Goal: Task Accomplishment & Management: Use online tool/utility

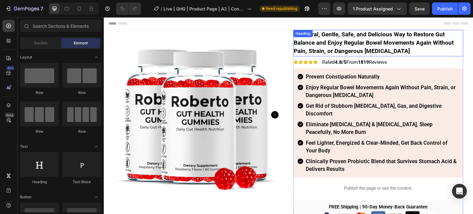
click at [336, 44] on strong "A Natural, Gentle, Safe, and Delicious Way to Restore Gut Balance and Enjoy Reg…" at bounding box center [374, 43] width 160 height 24
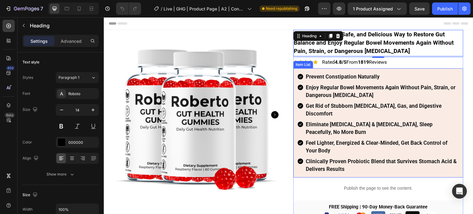
click at [354, 75] on strong "Prevent Constipation Naturally" at bounding box center [343, 77] width 74 height 6
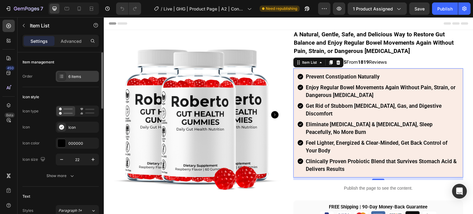
click at [79, 71] on div "6 items" at bounding box center [77, 76] width 43 height 11
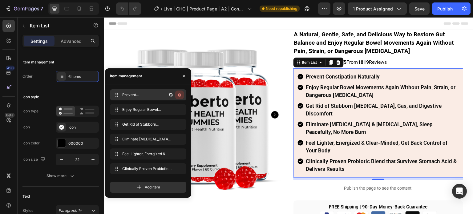
click at [177, 95] on icon "button" at bounding box center [179, 94] width 5 height 5
click at [177, 95] on div "Delete" at bounding box center [175, 95] width 11 height 6
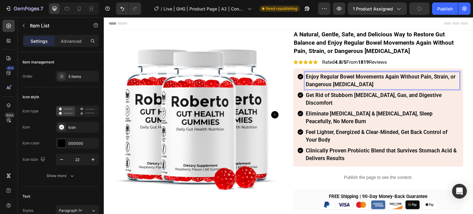
click at [346, 78] on strong "Enjoy Regular Bowel Movements Again Without Pain, Strain, or Dangerous Laxatives" at bounding box center [381, 81] width 150 height 14
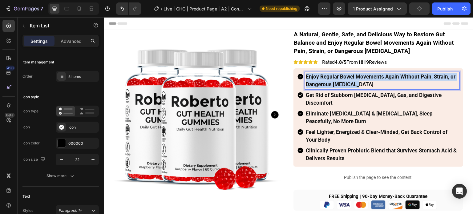
click at [346, 78] on strong "Enjoy Regular Bowel Movements Again Without Pain, Strain, or Dangerous Laxatives" at bounding box center [381, 81] width 150 height 14
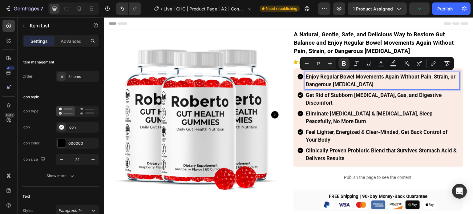
click at [339, 95] on strong "Get Rid of Stubborn [MEDICAL_DATA], Gas, and Digestive Discomfort" at bounding box center [374, 99] width 136 height 14
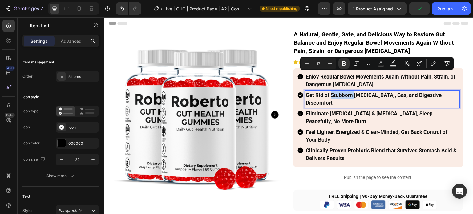
click at [339, 95] on strong "Get Rid of Stubborn [MEDICAL_DATA], Gas, and Digestive Discomfort" at bounding box center [374, 99] width 136 height 14
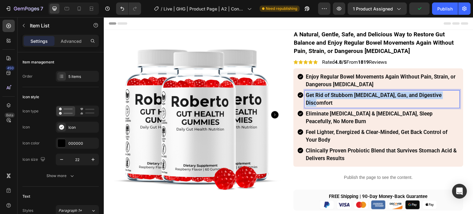
click at [339, 95] on strong "Get Rid of Stubborn [MEDICAL_DATA], Gas, and Digestive Discomfort" at bounding box center [374, 99] width 136 height 14
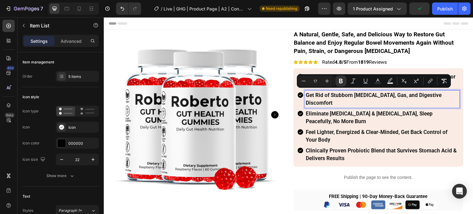
click at [333, 110] on p "Eliminate Acid Reflux & Heartburn, Sleep Peacefully, No More Burn" at bounding box center [382, 117] width 153 height 15
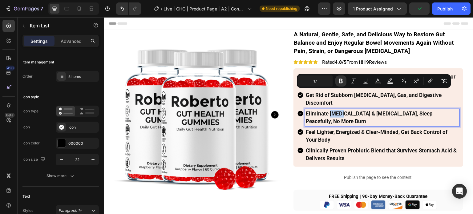
click at [333, 110] on p "Eliminate Acid Reflux & Heartburn, Sleep Peacefully, No More Burn" at bounding box center [382, 117] width 153 height 15
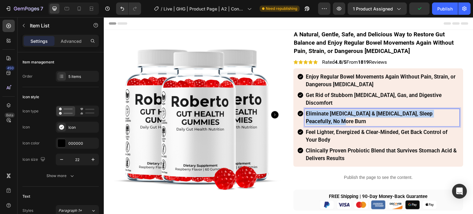
click at [333, 110] on p "Eliminate Acid Reflux & Heartburn, Sleep Peacefully, No More Burn" at bounding box center [382, 117] width 153 height 15
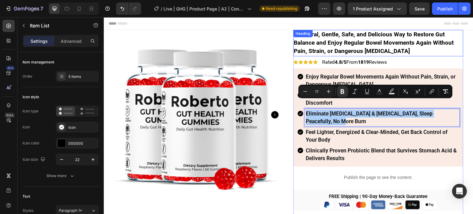
click at [310, 42] on strong "A Natural, Gentle, Safe, and Delicious Way to Restore Gut Balance and Enjoy Reg…" at bounding box center [374, 43] width 160 height 24
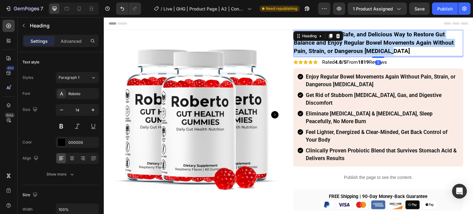
click at [310, 42] on strong "A Natural, Gentle, Safe, and Delicious Way to Restore Gut Balance and Enjoy Reg…" at bounding box center [374, 43] width 160 height 24
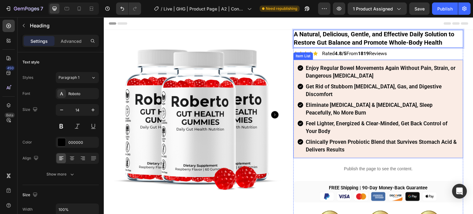
click at [367, 76] on p "Enjoy Regular Bowel Movements Again Without Pain, Strain, or Dangerous Laxatives" at bounding box center [382, 71] width 153 height 15
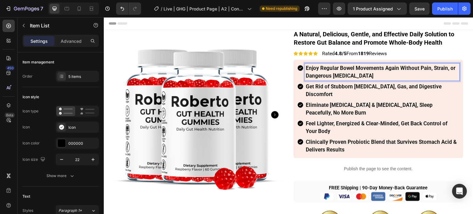
click at [395, 70] on strong "Enjoy Regular Bowel Movements Again Without Pain, Strain, or Dangerous Laxatives" at bounding box center [381, 72] width 150 height 14
click at [390, 69] on strong "Enjoy Regular Bowel Movements Again Without Pain, Strain, or Dangerous Laxatives" at bounding box center [381, 72] width 150 height 14
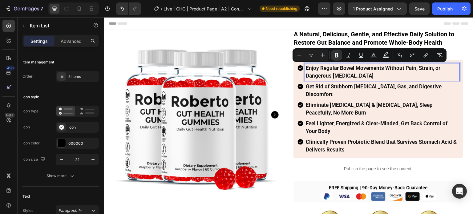
click at [401, 74] on p "Enjoy Regular Bowel Movements Without Pain, Strain, or Dangerous [MEDICAL_DATA]" at bounding box center [382, 71] width 153 height 15
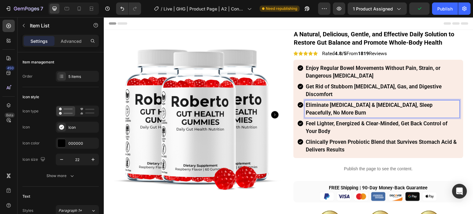
click at [317, 102] on strong "Eliminate Acid Reflux & Heartburn, Sleep Peacefully, No More Burn" at bounding box center [369, 109] width 127 height 14
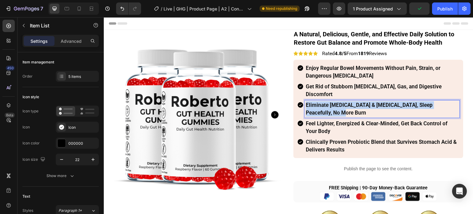
click at [317, 102] on strong "Eliminate Acid Reflux & Heartburn, Sleep Peacefully, No More Burn" at bounding box center [369, 109] width 127 height 14
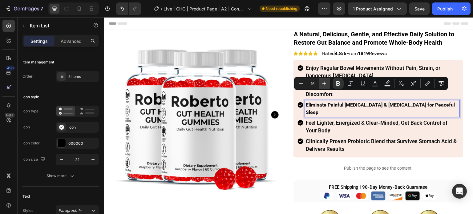
click at [323, 87] on button "Plus" at bounding box center [323, 83] width 11 height 11
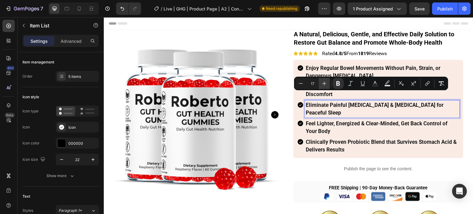
click at [323, 87] on button "Plus" at bounding box center [323, 83] width 11 height 11
type input "18"
click at [324, 70] on strong "Enjoy Regular Bowel Movements Without Pain, Strain, or Dangerous [MEDICAL_DATA]" at bounding box center [373, 72] width 134 height 14
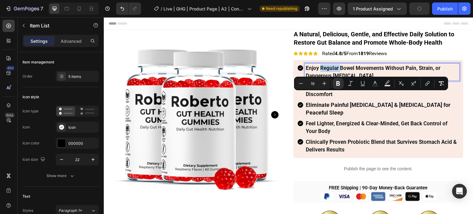
click at [324, 70] on strong "Enjoy Regular Bowel Movements Without Pain, Strain, or Dangerous [MEDICAL_DATA]" at bounding box center [373, 72] width 134 height 14
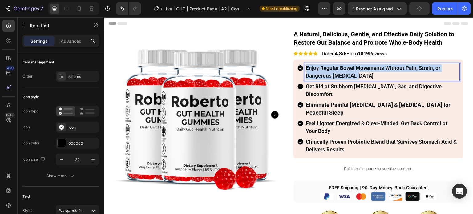
click at [324, 70] on strong "Enjoy Regular Bowel Movements Without Pain, Strain, or Dangerous [MEDICAL_DATA]" at bounding box center [373, 72] width 134 height 14
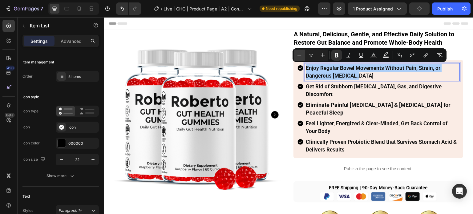
click at [294, 56] on button "Minus" at bounding box center [299, 55] width 11 height 11
type input "16"
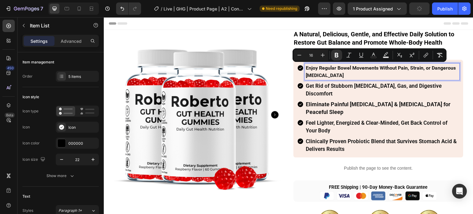
click at [314, 89] on div "Get Rid of Stubborn [MEDICAL_DATA], Gas, and Digestive Discomfort" at bounding box center [382, 89] width 154 height 17
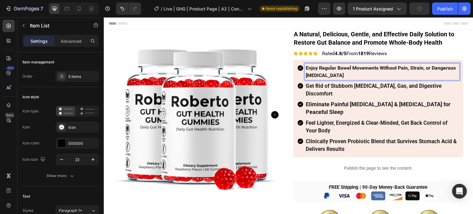
click at [319, 79] on div "Enjoy Regular Bowel Movements Without Pain, Strain, or Dangerous [MEDICAL_DATA]" at bounding box center [382, 71] width 154 height 17
click at [321, 76] on strong "Enjoy Regular Bowel Movements Without Pain, Strain, or Dangerous [MEDICAL_DATA]" at bounding box center [381, 71] width 150 height 13
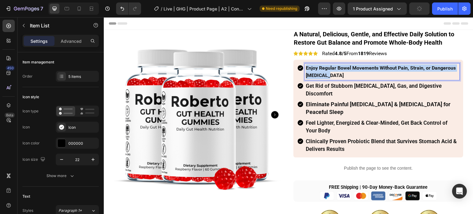
click at [321, 76] on strong "Enjoy Regular Bowel Movements Without Pain, Strain, or Dangerous [MEDICAL_DATA]" at bounding box center [381, 71] width 150 height 13
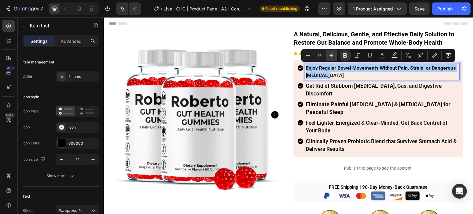
click at [326, 56] on button "Plus" at bounding box center [331, 55] width 11 height 11
type input "17"
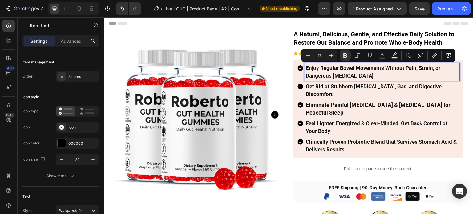
click at [325, 102] on strong "Eliminate Painful [MEDICAL_DATA] & [MEDICAL_DATA] for Peaceful Sleep" at bounding box center [378, 109] width 145 height 14
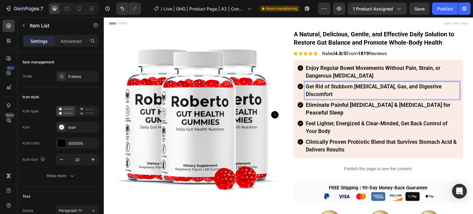
click at [326, 88] on strong "Get Rid of Stubborn [MEDICAL_DATA], Gas, and Digestive Discomfort" at bounding box center [374, 90] width 136 height 14
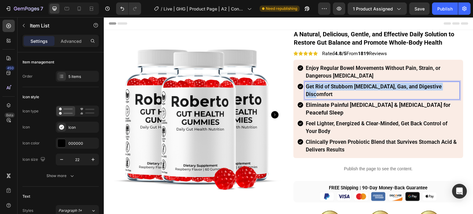
click at [326, 88] on strong "Get Rid of Stubborn [MEDICAL_DATA], Gas, and Digestive Discomfort" at bounding box center [374, 90] width 136 height 14
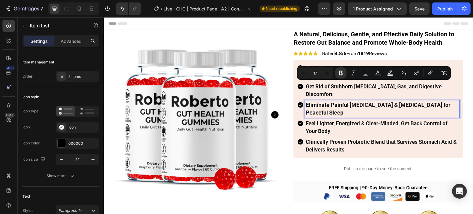
click at [322, 102] on strong "Eliminate Painful [MEDICAL_DATA] & [MEDICAL_DATA] for Peaceful Sleep" at bounding box center [378, 109] width 145 height 14
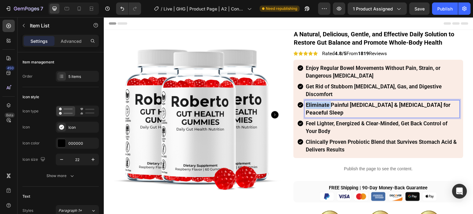
click at [322, 102] on strong "Eliminate Painful [MEDICAL_DATA] & [MEDICAL_DATA] for Peaceful Sleep" at bounding box center [378, 109] width 145 height 14
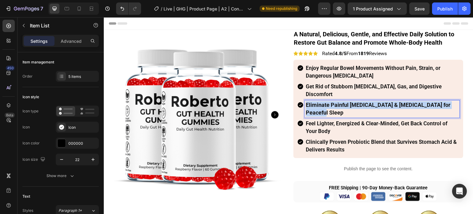
click at [322, 102] on strong "Eliminate Painful [MEDICAL_DATA] & [MEDICAL_DATA] for Peaceful Sleep" at bounding box center [378, 109] width 145 height 14
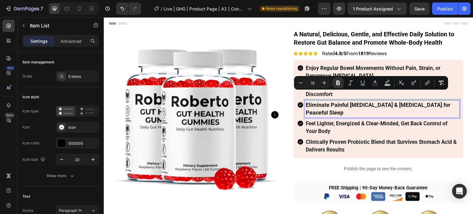
click at [321, 120] on strong "Feel Lighter, Energized & Clear-Minded, Get Back Control of Your Body" at bounding box center [377, 127] width 142 height 14
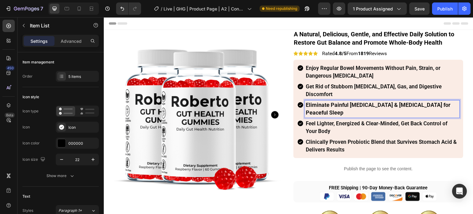
click at [323, 102] on p "Eliminate Painful [MEDICAL_DATA] & [MEDICAL_DATA] for Peaceful Sleep" at bounding box center [382, 108] width 153 height 15
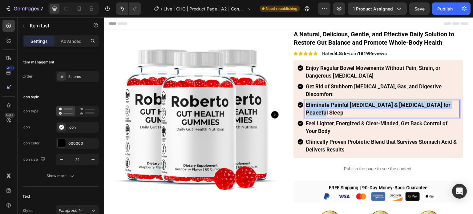
click at [323, 102] on p "Eliminate Painful [MEDICAL_DATA] & [MEDICAL_DATA] for Peaceful Sleep" at bounding box center [382, 108] width 153 height 15
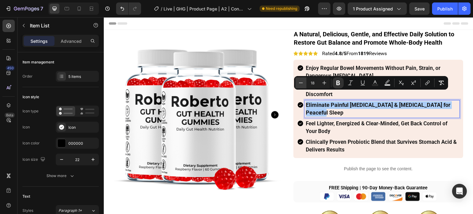
click at [302, 84] on icon "Editor contextual toolbar" at bounding box center [301, 83] width 6 height 6
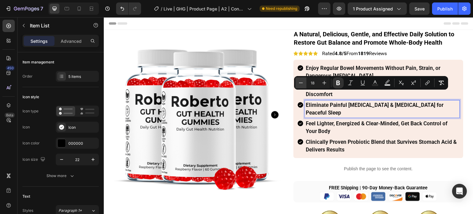
type input "17"
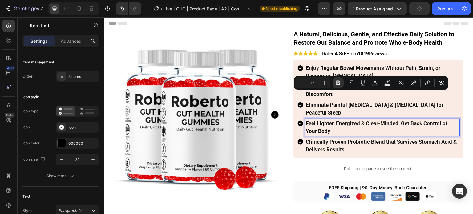
click at [323, 120] on strong "Feel Lighter, Energized & Clear-Minded, Get Back Control of Your Body" at bounding box center [377, 127] width 142 height 14
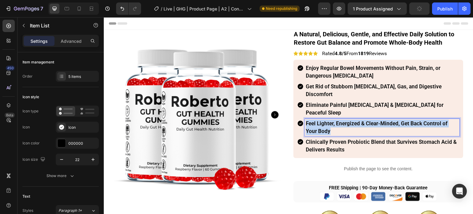
click at [323, 120] on strong "Feel Lighter, Energized & Clear-Minded, Get Back Control of Your Body" at bounding box center [377, 127] width 142 height 14
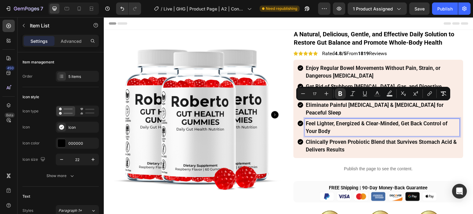
click at [320, 139] on strong "Clinically Proven Probiotic Blend that Survives Stomach Acid & Delivers Results" at bounding box center [381, 146] width 151 height 14
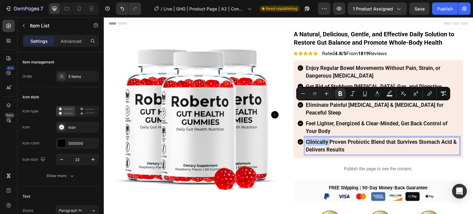
click at [320, 139] on strong "Clinically Proven Probiotic Blend that Survives Stomach Acid & Delivers Results" at bounding box center [381, 146] width 151 height 14
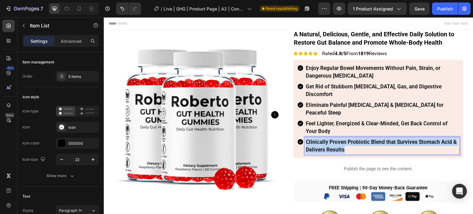
click at [320, 139] on strong "Clinically Proven Probiotic Blend that Survives Stomach Acid & Delivers Results" at bounding box center [381, 146] width 151 height 14
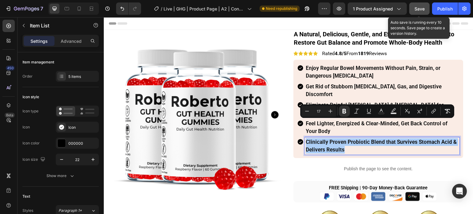
click at [417, 10] on span "Save" at bounding box center [419, 8] width 10 height 5
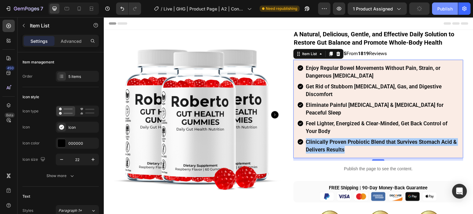
click at [441, 8] on div "Publish" at bounding box center [444, 9] width 15 height 6
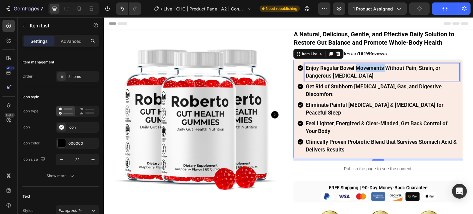
click at [364, 69] on strong "Enjoy Regular Bowel Movements Without Pain, Strain, or Dangerous [MEDICAL_DATA]" at bounding box center [373, 72] width 134 height 14
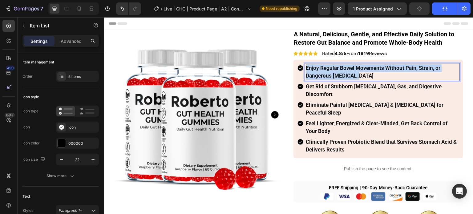
click at [364, 69] on strong "Enjoy Regular Bowel Movements Without Pain, Strain, or Dangerous [MEDICAL_DATA]" at bounding box center [373, 72] width 134 height 14
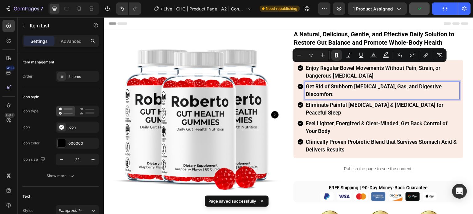
click at [350, 86] on strong "Get Rid of Stubborn [MEDICAL_DATA], Gas, and Digestive Discomfort" at bounding box center [374, 90] width 136 height 14
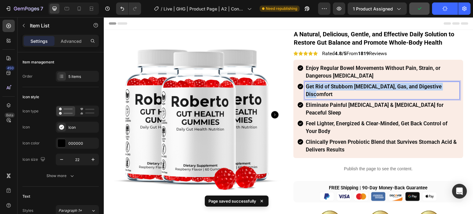
click at [350, 86] on strong "Get Rid of Stubborn [MEDICAL_DATA], Gas, and Digestive Discomfort" at bounding box center [374, 90] width 136 height 14
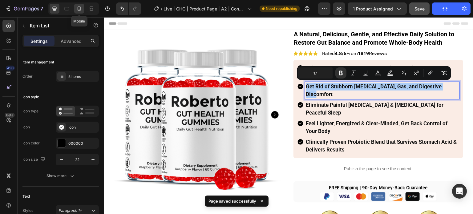
click at [74, 9] on div at bounding box center [79, 9] width 10 height 10
type input "20"
type input "15"
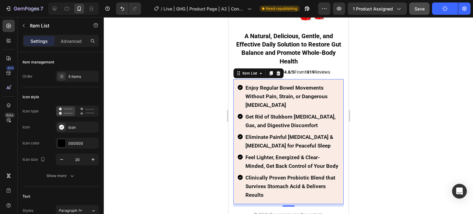
scroll to position [89, 0]
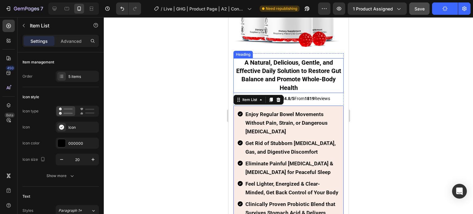
click at [279, 66] on strong "A Natural, Delicious, Gentle, and Effective Daily Solution to Restore Gut Balan…" at bounding box center [288, 75] width 105 height 33
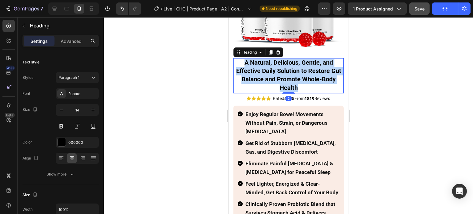
click at [279, 66] on strong "A Natural, Delicious, Gentle, and Effective Daily Solution to Restore Gut Balan…" at bounding box center [288, 75] width 105 height 33
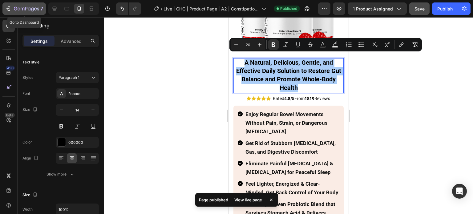
click at [15, 12] on div "7" at bounding box center [28, 8] width 29 height 7
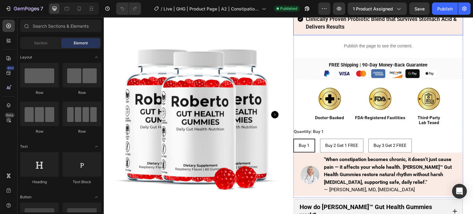
scroll to position [215, 0]
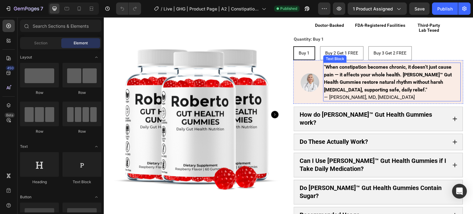
click at [358, 67] on p ""When constipation becomes chronic, it doesn’t just cause pain — it affects you…" at bounding box center [392, 82] width 136 height 38
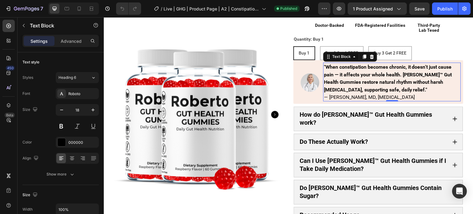
click at [358, 67] on p ""When constipation becomes chronic, it doesn’t just cause pain — it affects you…" at bounding box center [392, 82] width 136 height 38
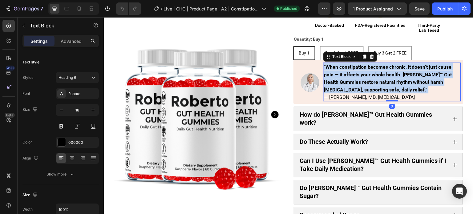
click at [358, 67] on p ""When constipation becomes chronic, it doesn’t just cause pain — it affects you…" at bounding box center [392, 82] width 136 height 38
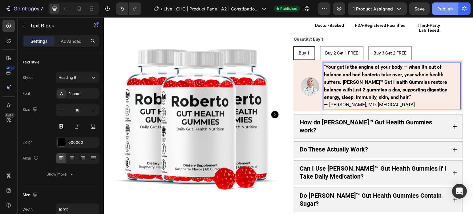
click at [443, 8] on div "Publish" at bounding box center [444, 9] width 15 height 6
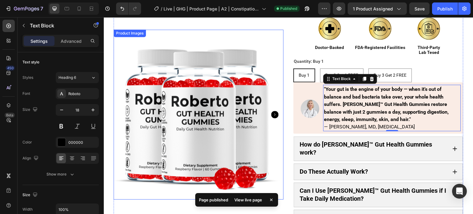
scroll to position [154, 0]
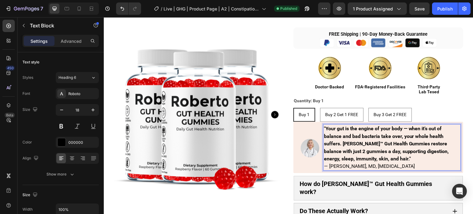
click at [338, 126] on strong ""Your gut is the engine of your body — when it’s out of balance and bad bacteri…" at bounding box center [386, 144] width 125 height 36
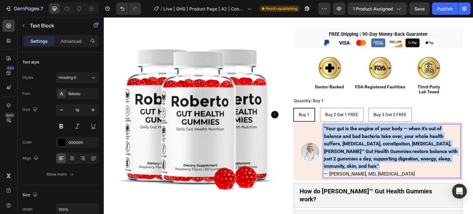
copy p ""Your gut is the engine of your body — when it’s out of balance and bad bacteri…"
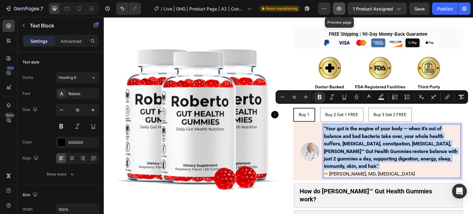
type input "18"
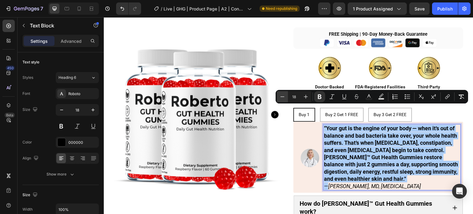
click at [283, 96] on icon "Editor contextual toolbar" at bounding box center [282, 97] width 6 height 6
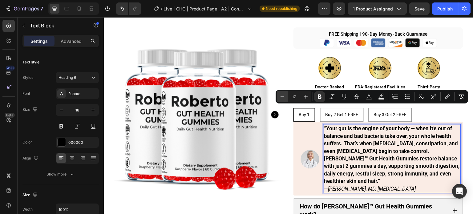
click at [283, 96] on icon "Editor contextual toolbar" at bounding box center [282, 97] width 6 height 6
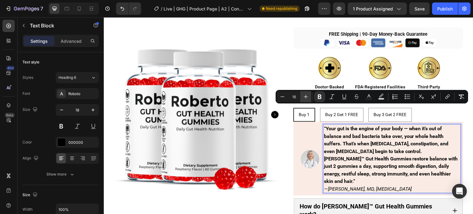
click at [302, 96] on icon "Editor contextual toolbar" at bounding box center [305, 97] width 6 height 6
type input "17"
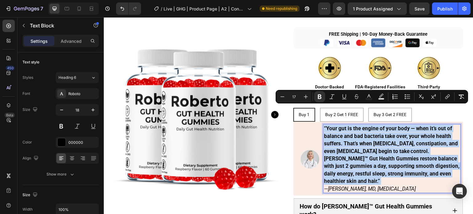
click at [350, 125] on strong "“Your gut is the engine of your body — when it’s out of balance and bad bacteri…" at bounding box center [392, 154] width 136 height 59
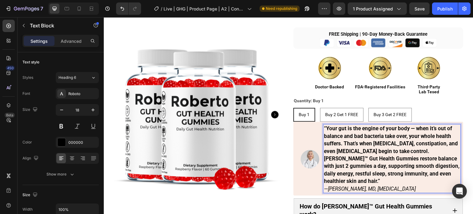
click at [358, 125] on strong "“Your gut is the engine of your body — when it’s out of balance and bad bacteri…" at bounding box center [392, 154] width 136 height 59
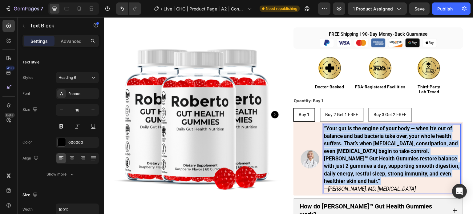
click at [358, 125] on strong "“Your gut is the engine of your body — when it’s out of balance and bad bacteri…" at bounding box center [392, 154] width 136 height 59
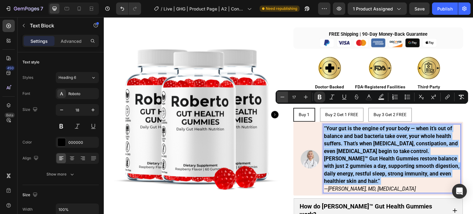
click at [281, 96] on icon "Editor contextual toolbar" at bounding box center [282, 97] width 6 height 6
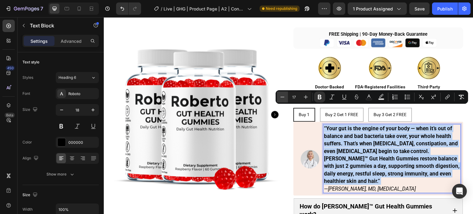
type input "16"
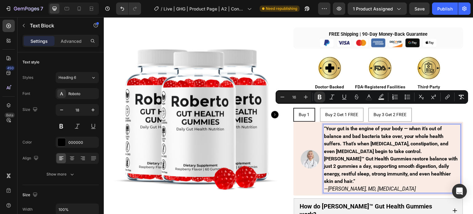
click at [363, 135] on p "“Your gut is the engine of your body — when it’s out of balance and bad bacteri…" at bounding box center [392, 159] width 136 height 68
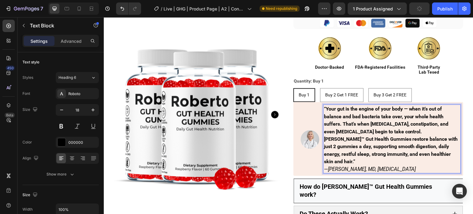
scroll to position [185, 0]
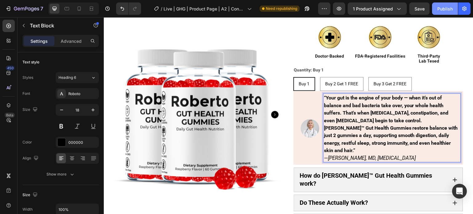
click at [452, 12] on button "Publish" at bounding box center [445, 8] width 26 height 12
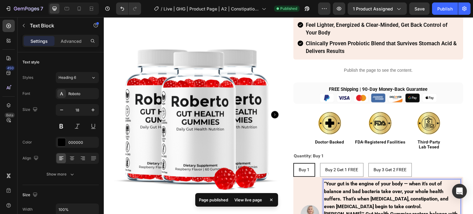
scroll to position [92, 0]
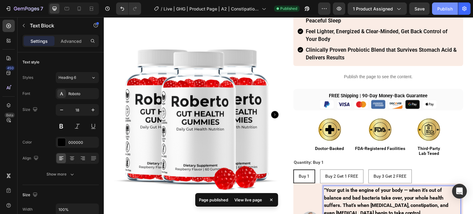
click at [439, 8] on div "Publish" at bounding box center [444, 9] width 15 height 6
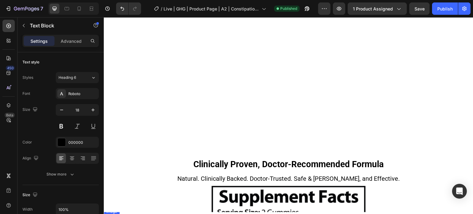
scroll to position [1139, 0]
